Goal: Task Accomplishment & Management: Manage account settings

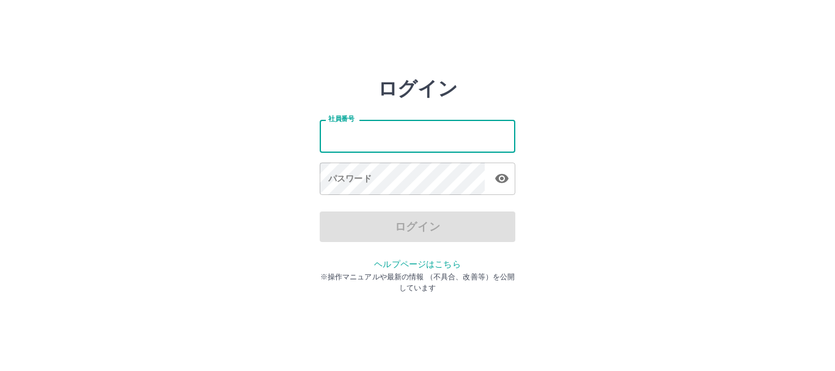
click at [352, 142] on input "社員番号" at bounding box center [418, 136] width 196 height 32
type input "*******"
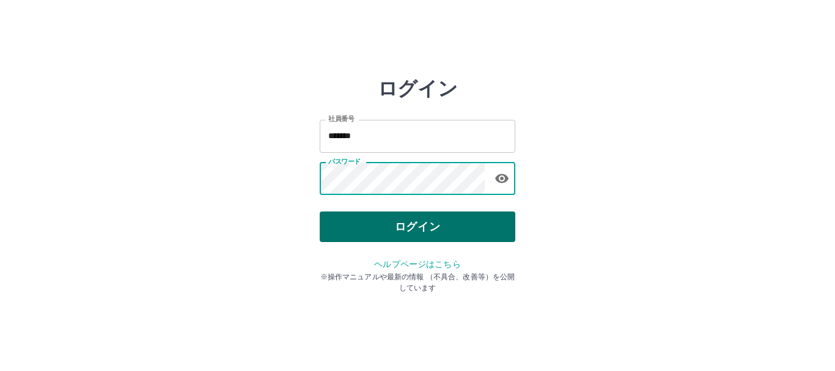
click at [462, 227] on button "ログイン" at bounding box center [418, 227] width 196 height 31
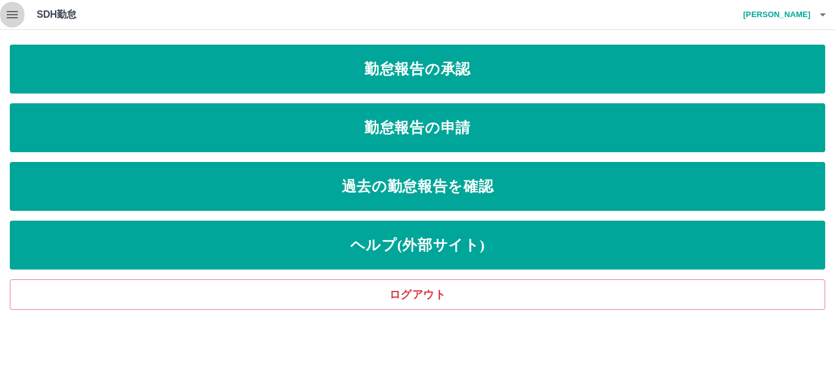
click at [19, 11] on icon "button" at bounding box center [12, 14] width 15 height 15
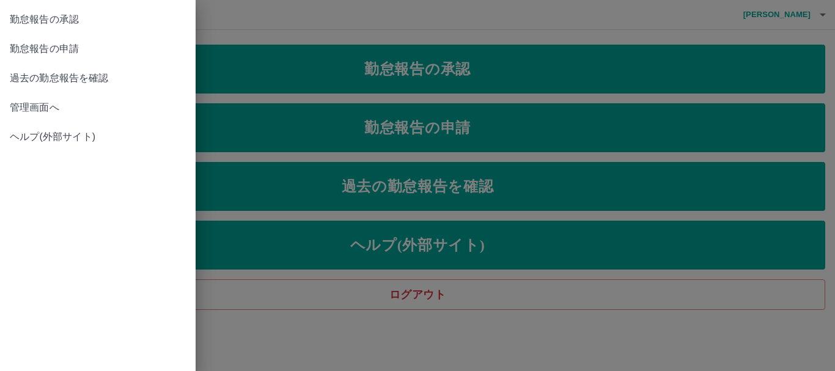
click at [40, 106] on span "管理画面へ" at bounding box center [98, 107] width 176 height 15
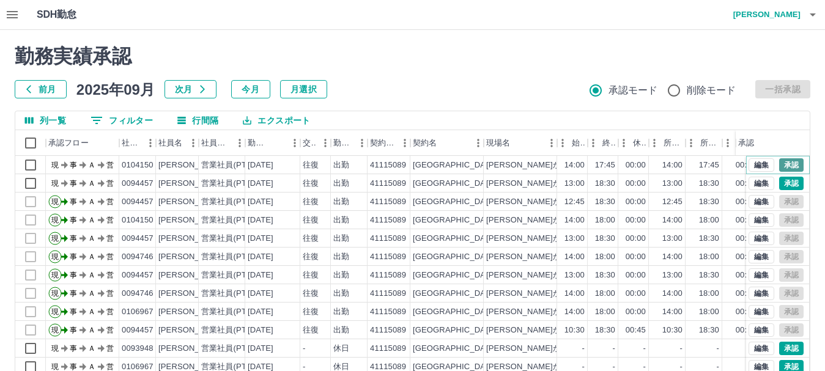
click at [780, 164] on button "承認" at bounding box center [791, 164] width 24 height 13
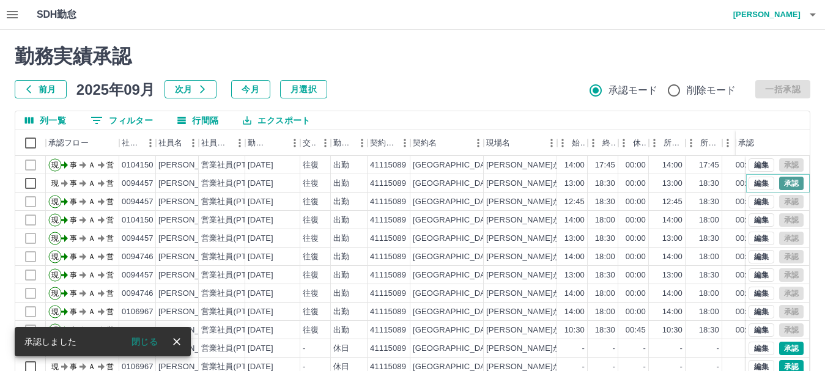
click at [782, 181] on button "承認" at bounding box center [791, 183] width 24 height 13
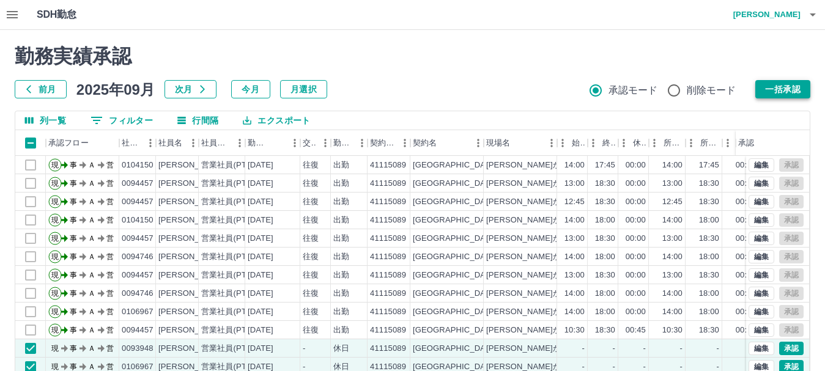
click at [778, 87] on button "一括承認" at bounding box center [782, 89] width 55 height 18
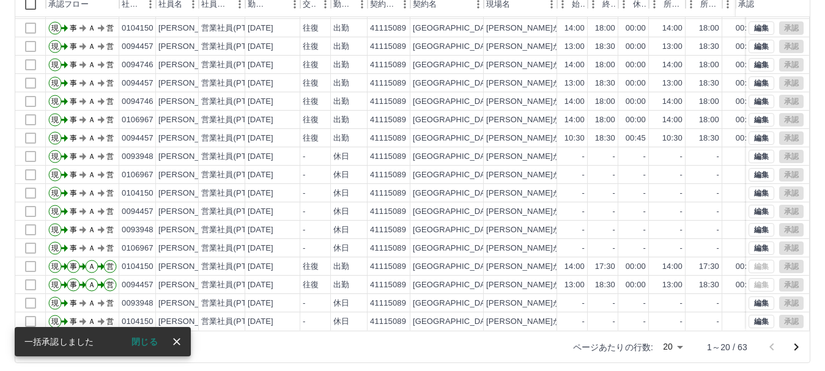
scroll to position [146, 0]
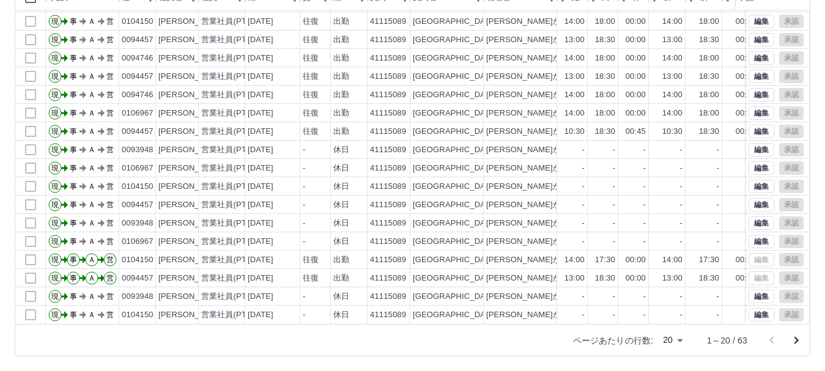
click at [799, 339] on icon "次のページへ" at bounding box center [796, 340] width 15 height 15
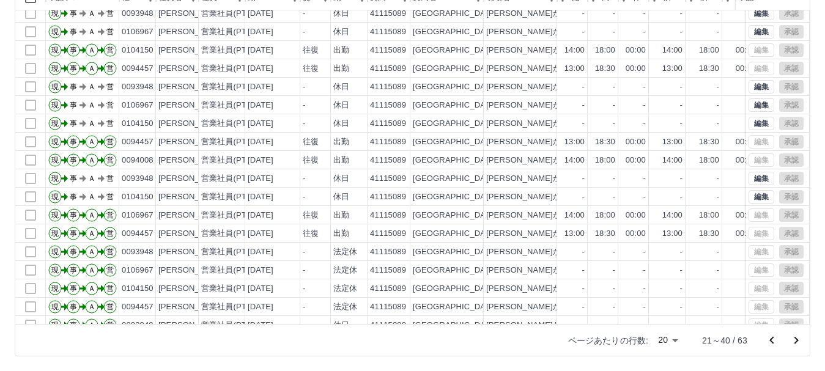
scroll to position [64, 0]
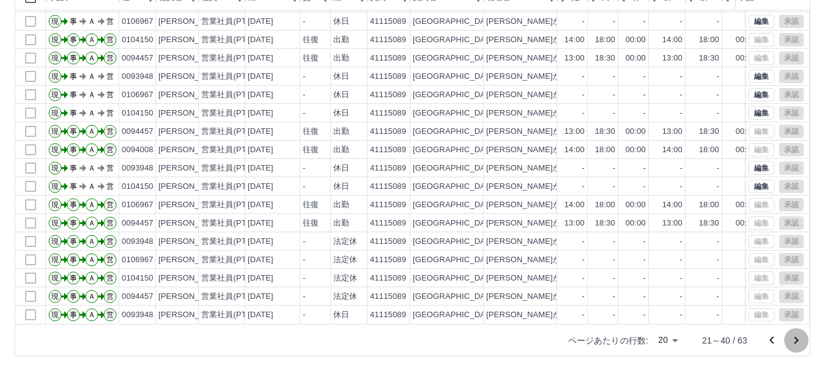
click at [794, 338] on icon "次のページへ" at bounding box center [796, 340] width 15 height 15
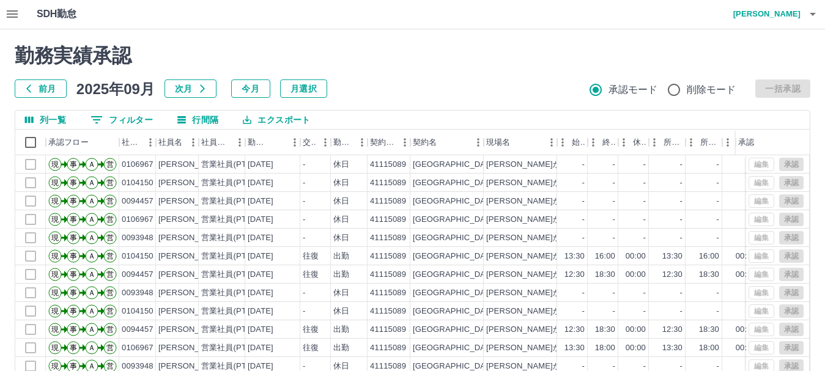
scroll to position [0, 0]
